Goal: Information Seeking & Learning: Understand process/instructions

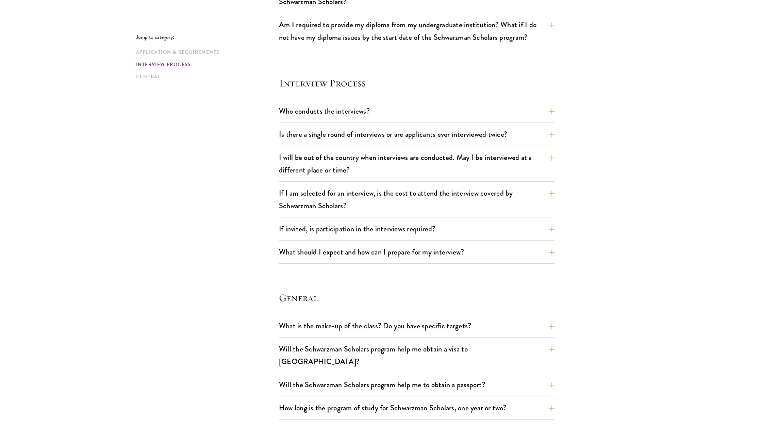
scroll to position [718, 0]
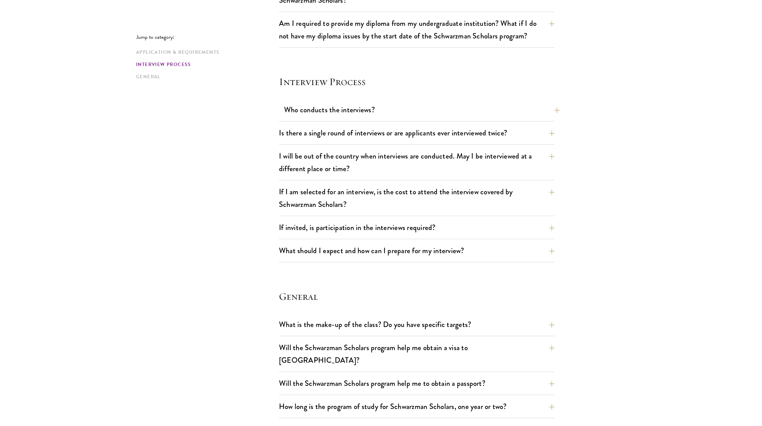
click at [355, 102] on button "Who conducts the interviews?" at bounding box center [422, 109] width 276 height 15
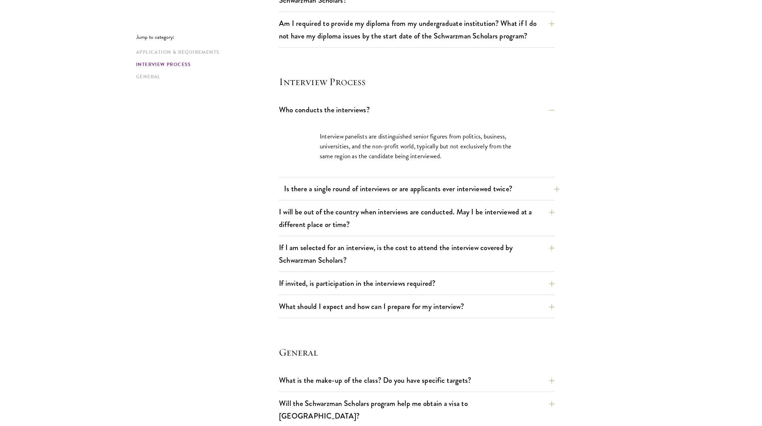
click at [357, 181] on button "Is there a single round of interviews or are applicants ever interviewed twice?" at bounding box center [422, 188] width 276 height 15
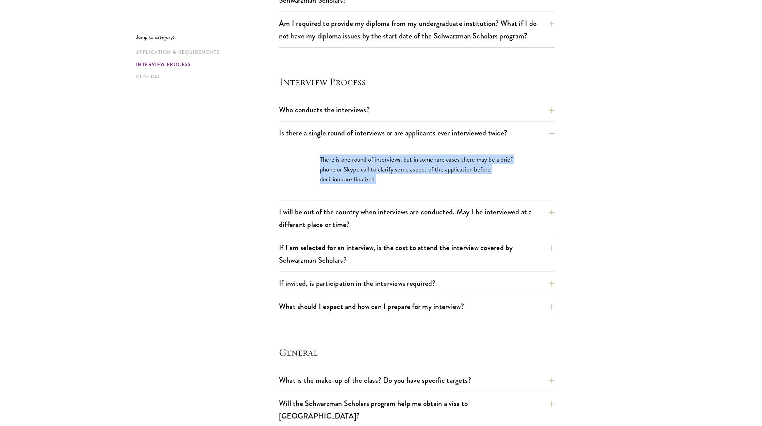
drag, startPoint x: 318, startPoint y: 152, endPoint x: 397, endPoint y: 171, distance: 81.5
click at [397, 171] on div "There is one round of interviews, but in some rare cases there may be a brief p…" at bounding box center [417, 172] width 235 height 57
click at [397, 171] on p "There is one round of interviews, but in some rare cases there may be a brief p…" at bounding box center [417, 170] width 194 height 30
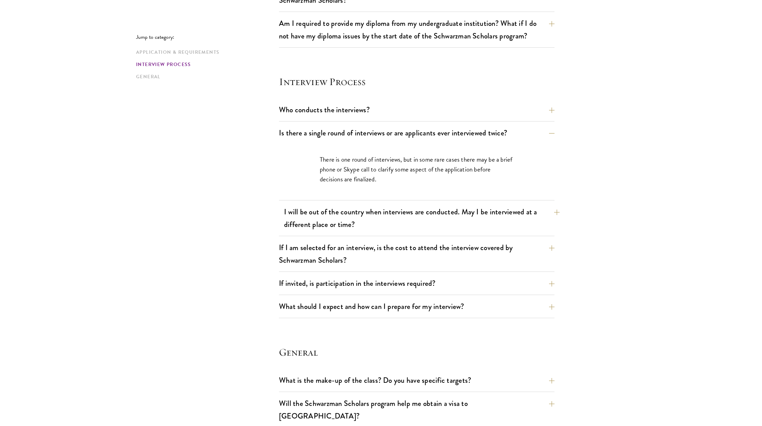
click at [395, 204] on button "I will be out of the country when interviews are conducted. May I be interviewe…" at bounding box center [422, 218] width 276 height 28
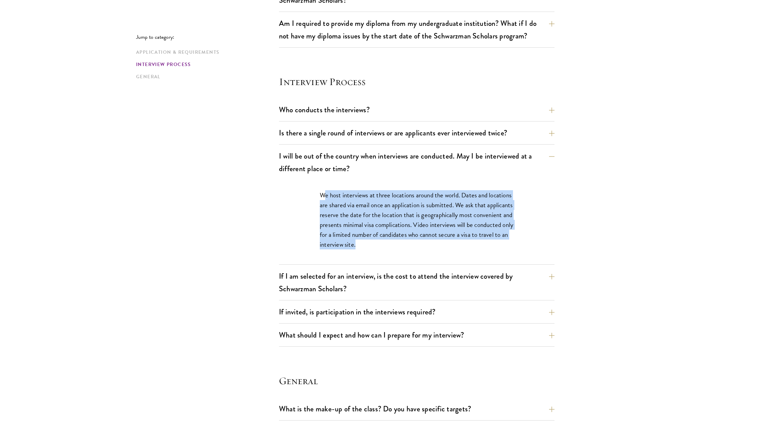
drag, startPoint x: 323, startPoint y: 186, endPoint x: 427, endPoint y: 235, distance: 114.8
click at [427, 235] on p "We host interviews at three locations around the world. Dates and locations are…" at bounding box center [417, 219] width 194 height 59
drag, startPoint x: 427, startPoint y: 235, endPoint x: 319, endPoint y: 193, distance: 116.2
click at [319, 193] on div "We host interviews at three locations around the world. Dates and locations are…" at bounding box center [417, 223] width 235 height 86
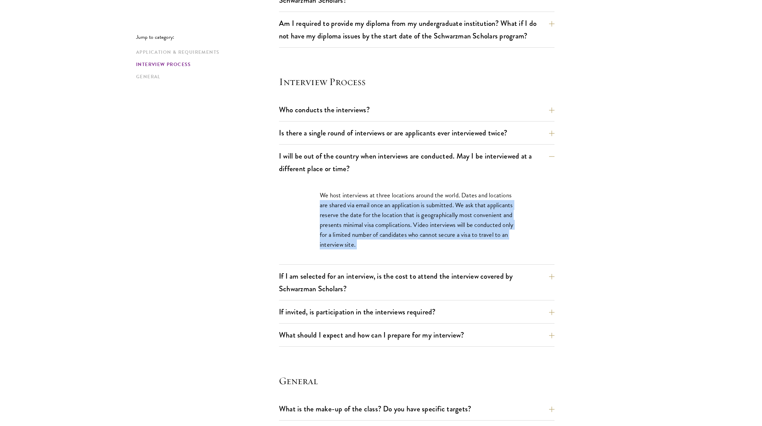
click at [319, 193] on div "We host interviews at three locations around the world. Dates and locations are…" at bounding box center [417, 223] width 235 height 86
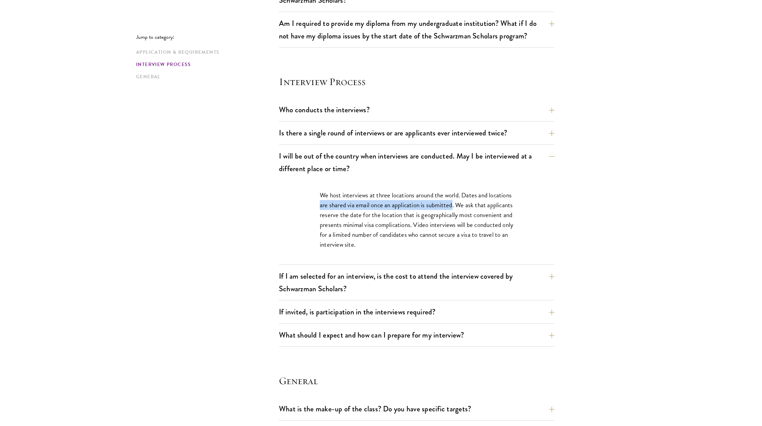
drag, startPoint x: 319, startPoint y: 193, endPoint x: 443, endPoint y: 194, distance: 124.6
click at [443, 194] on div "We host interviews at three locations around the world. Dates and locations are…" at bounding box center [417, 223] width 235 height 86
click at [443, 194] on p "We host interviews at three locations around the world. Dates and locations are…" at bounding box center [417, 219] width 194 height 59
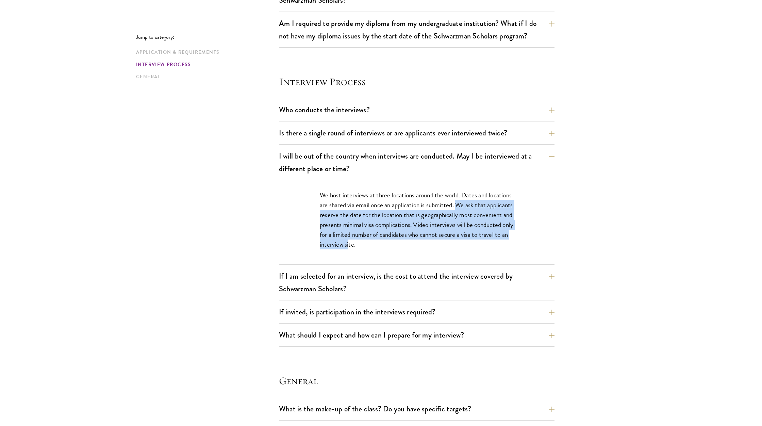
drag, startPoint x: 459, startPoint y: 195, endPoint x: 397, endPoint y: 235, distance: 73.9
click at [397, 235] on p "We host interviews at three locations around the world. Dates and locations are…" at bounding box center [417, 219] width 194 height 59
drag, startPoint x: 405, startPoint y: 237, endPoint x: 296, endPoint y: 184, distance: 121.5
click at [296, 184] on div "We host interviews at three locations around the world. Dates and locations are…" at bounding box center [417, 222] width 276 height 84
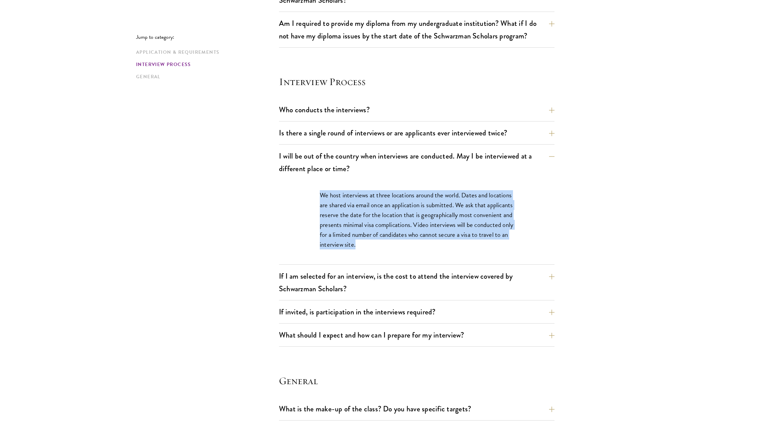
click at [296, 184] on div "We host interviews at three locations around the world. Dates and locations are…" at bounding box center [417, 222] width 276 height 84
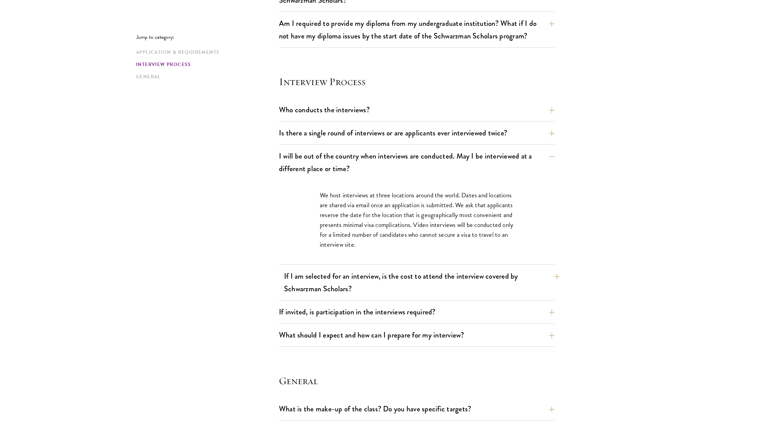
click at [342, 285] on button "If I am selected for an interview, is the cost to attend the interview covered …" at bounding box center [422, 283] width 276 height 28
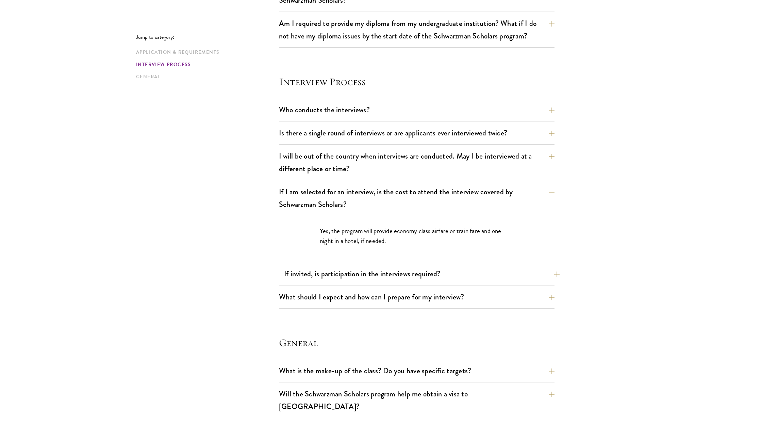
click at [347, 266] on button "If invited, is participation in the interviews required?" at bounding box center [422, 273] width 276 height 15
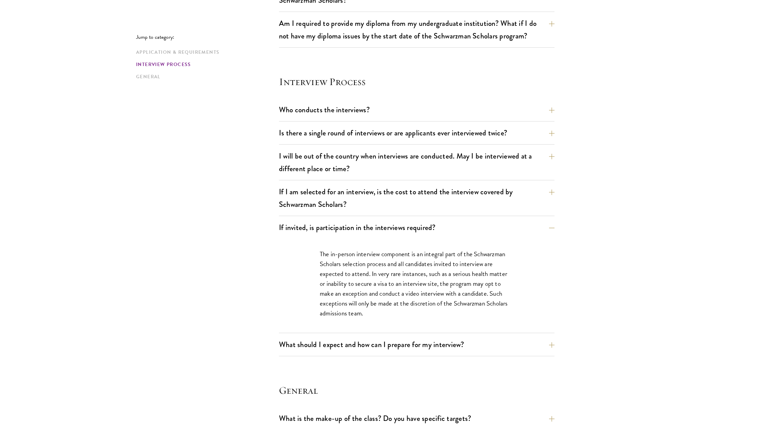
click at [374, 204] on div "If I am selected for an interview, is the cost to attend the interview covered …" at bounding box center [417, 200] width 276 height 32
click at [374, 192] on button "If I am selected for an interview, is the cost to attend the interview covered …" at bounding box center [422, 198] width 276 height 28
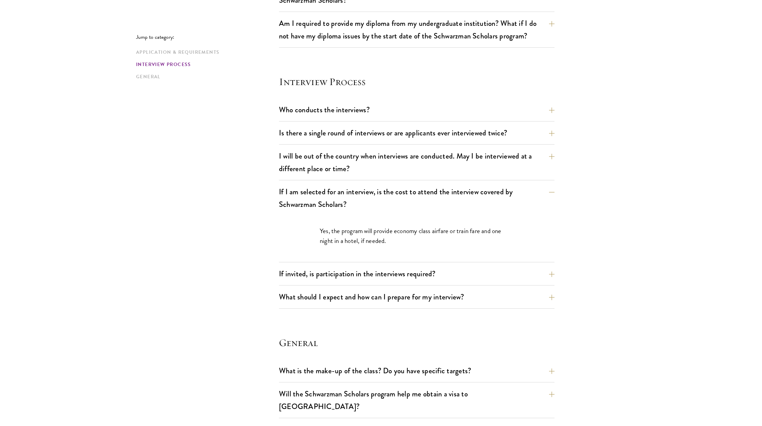
click at [407, 226] on p "Yes, the program will provide economy class airfare or train fare and one night…" at bounding box center [417, 236] width 194 height 20
click at [392, 226] on p "Yes, the program will provide economy class airfare or train fare and one night…" at bounding box center [417, 236] width 194 height 20
drag, startPoint x: 406, startPoint y: 236, endPoint x: 313, endPoint y: 223, distance: 93.8
click at [312, 223] on div "Yes, the program will provide economy class airfare or train fare and one night…" at bounding box center [417, 239] width 235 height 47
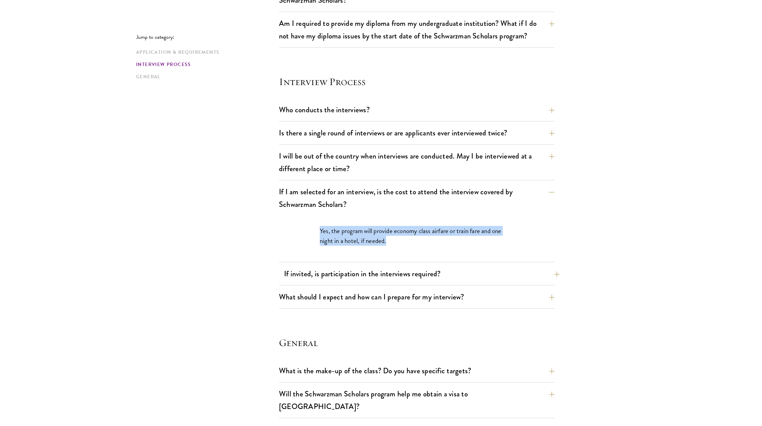
click at [332, 267] on button "If invited, is participation in the interviews required?" at bounding box center [422, 273] width 276 height 15
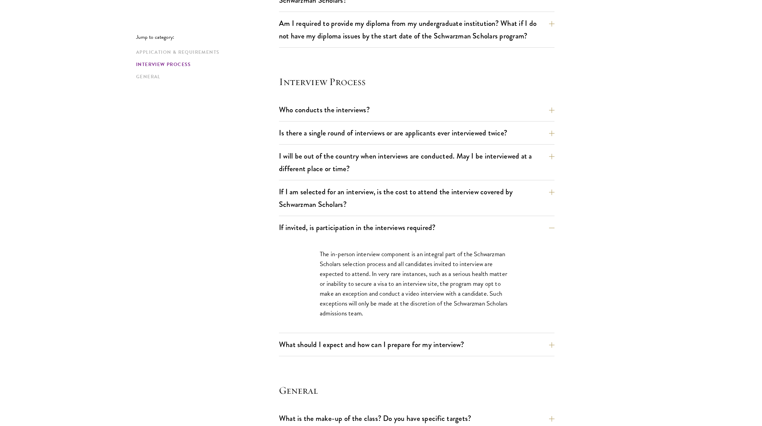
click at [288, 286] on div "The in-person interview component is an integral part of the Schwarzman Scholar…" at bounding box center [417, 286] width 276 height 94
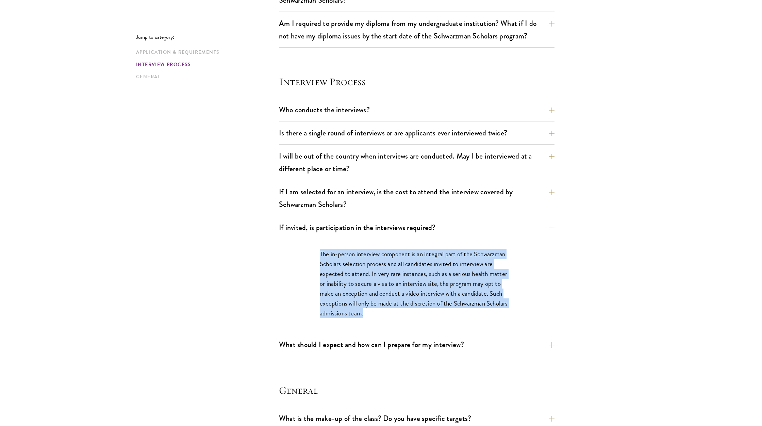
drag, startPoint x: 315, startPoint y: 245, endPoint x: 391, endPoint y: 300, distance: 93.5
click at [391, 300] on div "The in-person interview component is an integral part of the Schwarzman Scholar…" at bounding box center [417, 287] width 235 height 96
click at [391, 300] on p "The in-person interview component is an integral part of the Schwarzman Scholar…" at bounding box center [417, 283] width 194 height 69
drag, startPoint x: 391, startPoint y: 300, endPoint x: 304, endPoint y: 247, distance: 101.8
click at [304, 247] on div "The in-person interview component is an integral part of the Schwarzman Scholar…" at bounding box center [417, 287] width 235 height 96
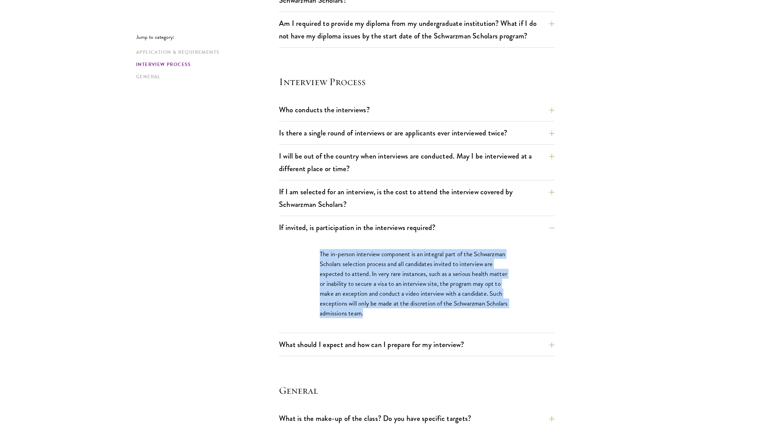
click at [304, 247] on div "The in-person interview component is an integral part of the Schwarzman Scholar…" at bounding box center [417, 287] width 235 height 96
drag, startPoint x: 304, startPoint y: 247, endPoint x: 373, endPoint y: 310, distance: 93.7
click at [373, 310] on div "The in-person interview component is an integral part of the Schwarzman Scholar…" at bounding box center [417, 287] width 235 height 96
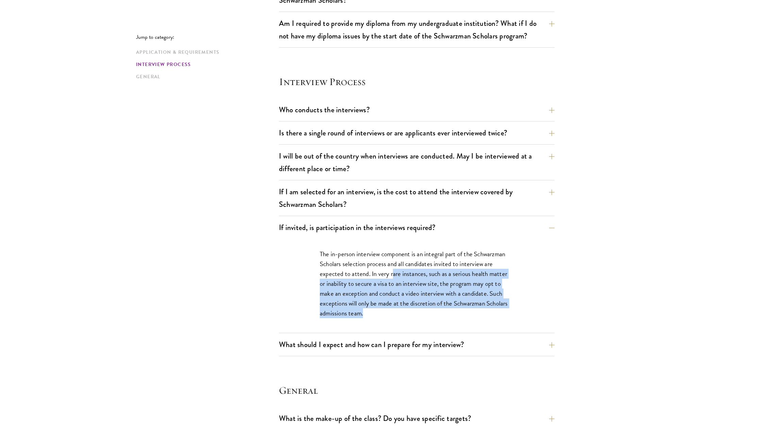
drag, startPoint x: 387, startPoint y: 307, endPoint x: 394, endPoint y: 263, distance: 44.2
click at [394, 263] on div "The in-person interview component is an integral part of the Schwarzman Scholar…" at bounding box center [417, 287] width 235 height 96
click at [394, 263] on p "The in-person interview component is an integral part of the Schwarzman Scholar…" at bounding box center [417, 283] width 194 height 69
drag, startPoint x: 366, startPoint y: 266, endPoint x: 392, endPoint y: 294, distance: 38.1
click at [392, 294] on p "The in-person interview component is an integral part of the Schwarzman Scholar…" at bounding box center [417, 283] width 194 height 69
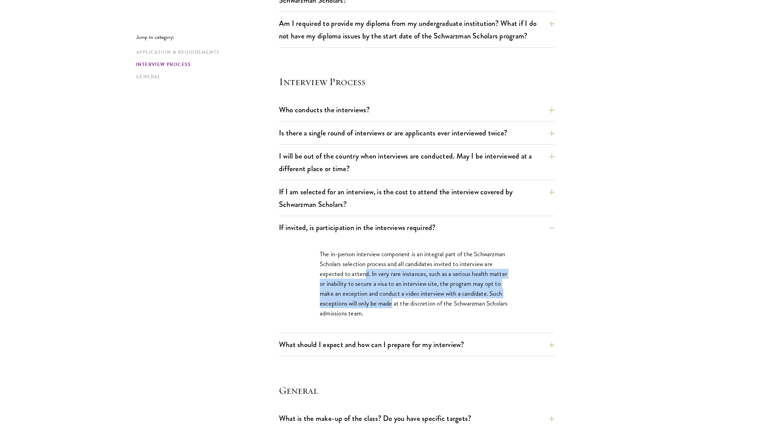
click at [392, 294] on p "The in-person interview component is an integral part of the Schwarzman Scholar…" at bounding box center [417, 283] width 194 height 69
drag, startPoint x: 390, startPoint y: 300, endPoint x: 403, endPoint y: 260, distance: 41.9
click at [403, 260] on p "The in-person interview component is an integral part of the Schwarzman Scholar…" at bounding box center [417, 283] width 194 height 69
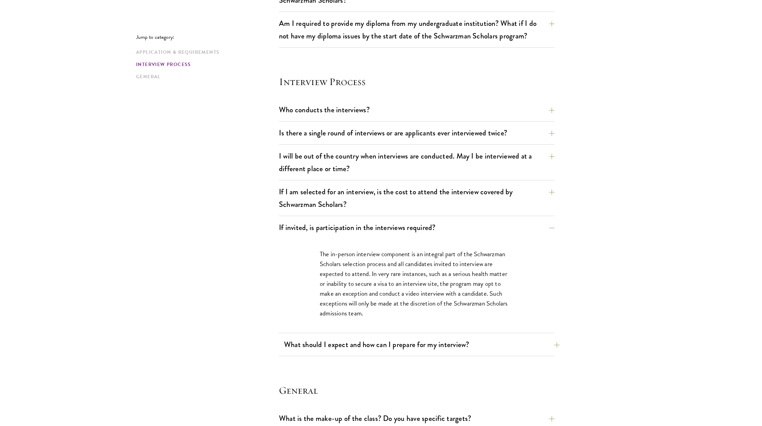
click at [383, 337] on button "What should I expect and how can I prepare for my interview?" at bounding box center [422, 344] width 276 height 15
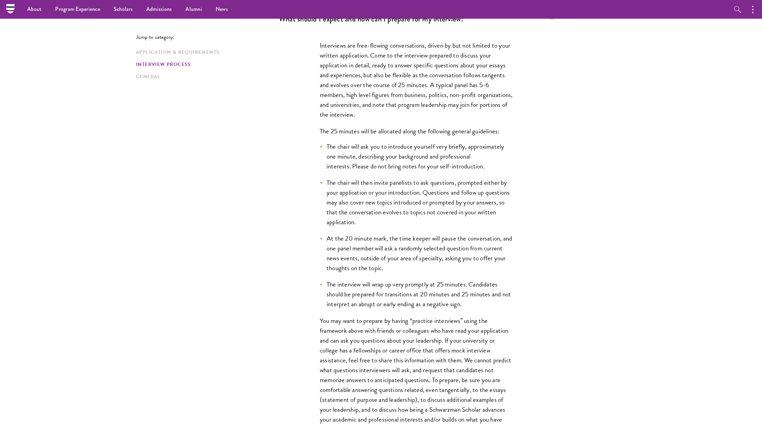
scroll to position [933, 0]
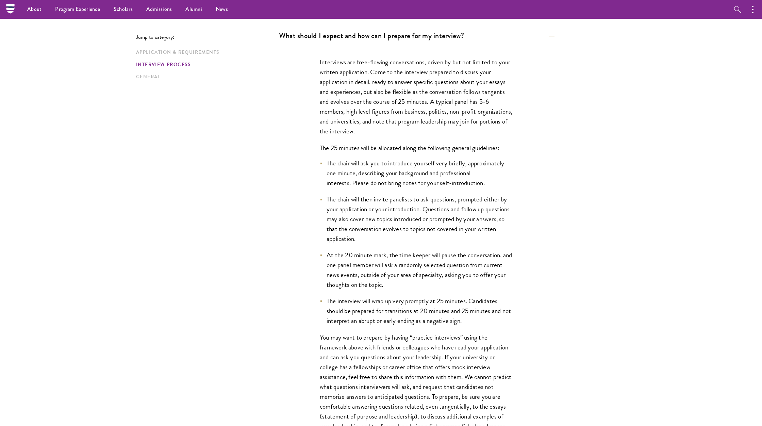
click at [251, 152] on div "Jump to category: Application & Requirements Interview Process General Applicat…" at bounding box center [381, 4] width 490 height 1473
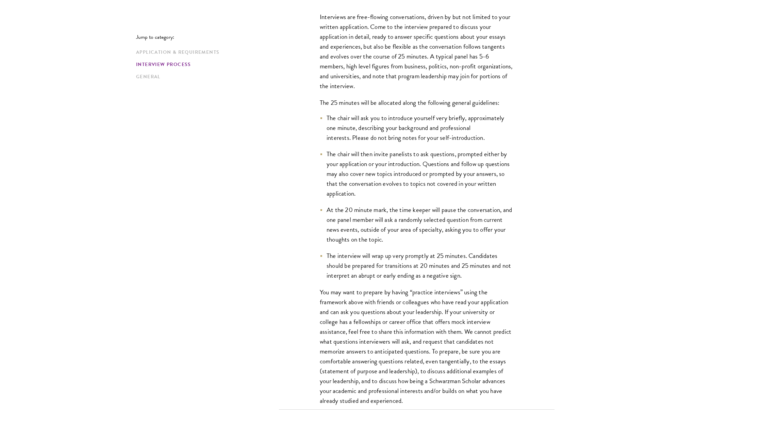
scroll to position [1030, 0]
